Goal: Communication & Community: Share content

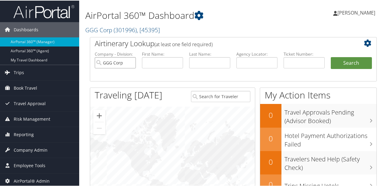
click at [129, 63] on input "GGG Corp" at bounding box center [115, 62] width 41 height 11
paste input "0167325342377"
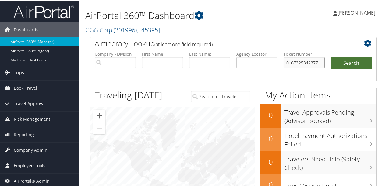
type input "0167325342377"
click at [350, 65] on button "Search" at bounding box center [351, 63] width 41 height 12
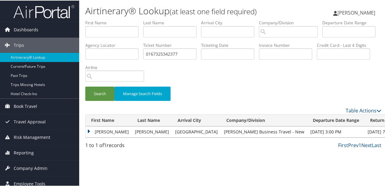
click at [92, 130] on td "Angela" at bounding box center [109, 131] width 46 height 11
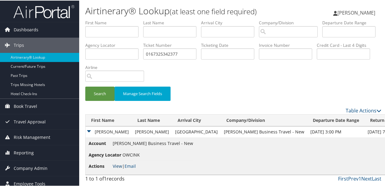
click at [118, 166] on link "View" at bounding box center [117, 166] width 9 height 6
drag, startPoint x: 167, startPoint y: 2, endPoint x: 170, endPoint y: 0, distance: 3.6
click at [167, 2] on div "Airtinerary® Lookup (at least one field required) Angela Cain Angela Cain My Se…" at bounding box center [233, 9] width 308 height 19
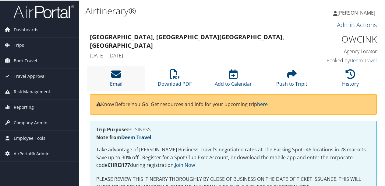
click at [113, 80] on link "Email" at bounding box center [116, 79] width 12 height 15
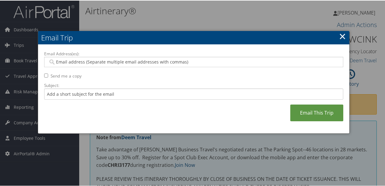
click at [121, 61] on input "Email Address(es):" at bounding box center [193, 61] width 291 height 6
type input "ang"
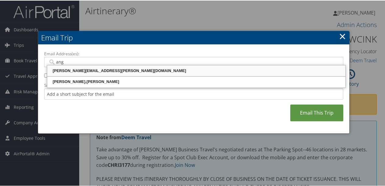
click at [111, 70] on div "[PERSON_NAME][EMAIL_ADDRESS][PERSON_NAME][DOMAIN_NAME]" at bounding box center [196, 70] width 296 height 6
type input "[PERSON_NAME][EMAIL_ADDRESS][PERSON_NAME][DOMAIN_NAME]"
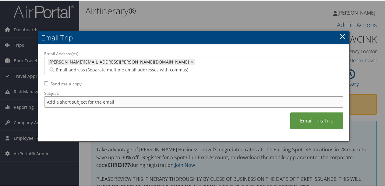
click at [108, 96] on input "Subject:" at bounding box center [193, 101] width 299 height 11
type input "U"
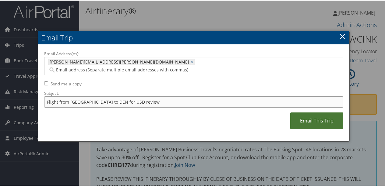
type input "Flight from SAN to DEN for USD review"
click at [329, 112] on link "Email This Trip" at bounding box center [316, 120] width 53 height 17
